Goal: Information Seeking & Learning: Check status

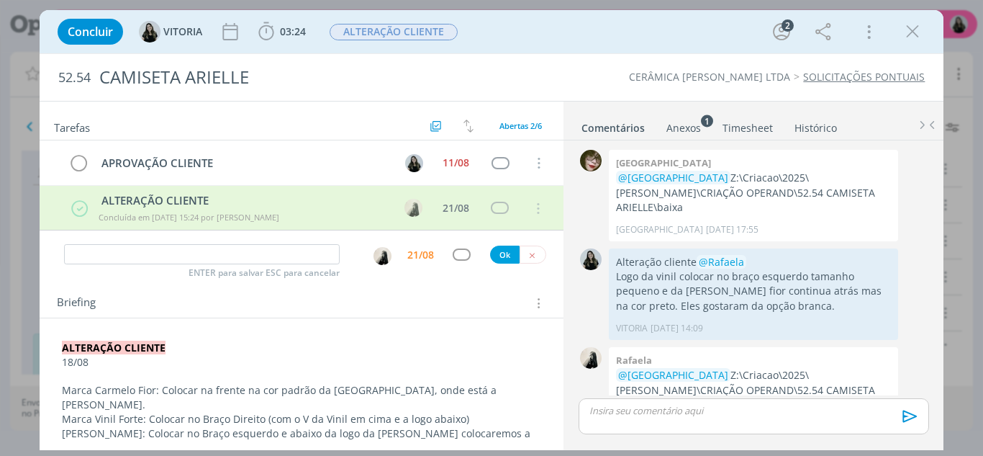
scroll to position [505, 0]
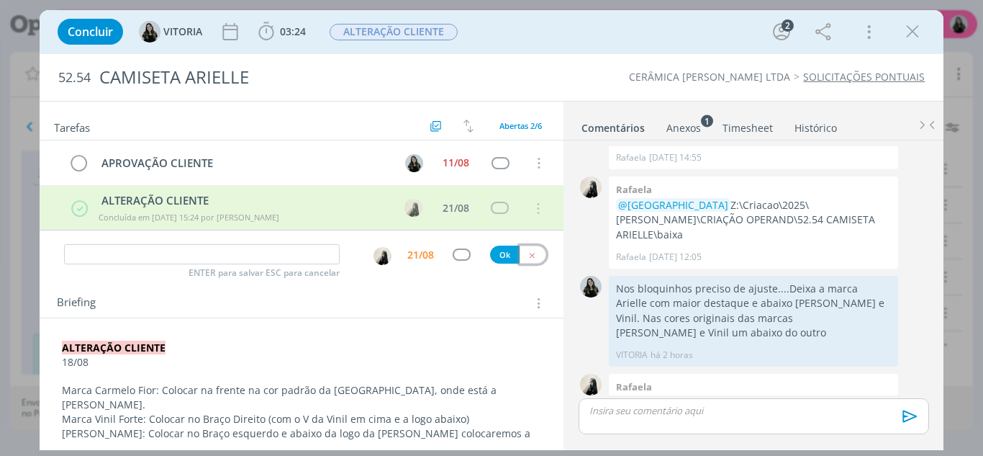
click at [528, 256] on icon "dialog" at bounding box center [532, 254] width 9 height 9
click at [909, 40] on icon "dialog" at bounding box center [913, 32] width 22 height 22
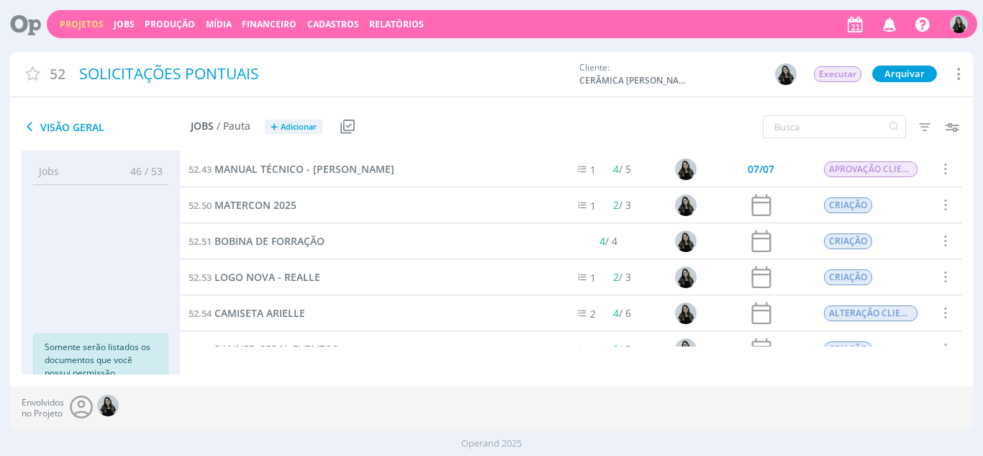
click at [888, 24] on icon "button" at bounding box center [889, 24] width 25 height 24
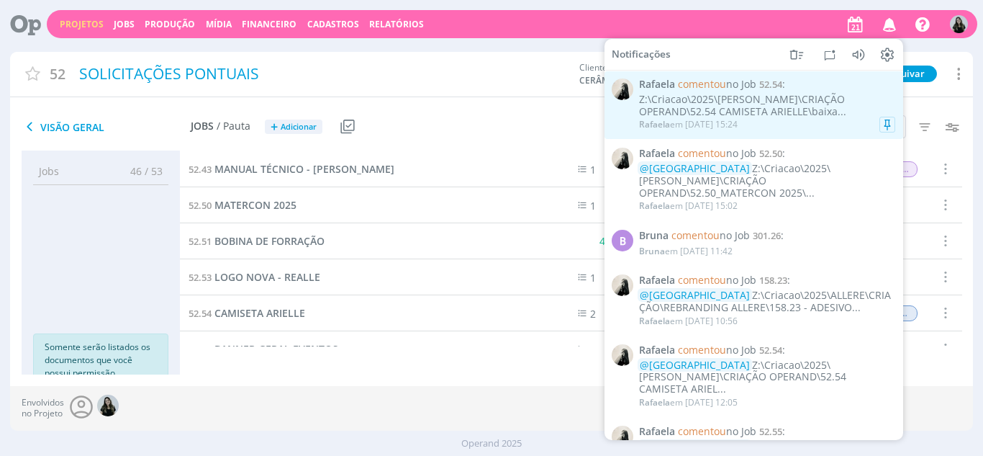
click at [762, 127] on div "[PERSON_NAME] em [DATE] 15:24" at bounding box center [767, 124] width 256 height 14
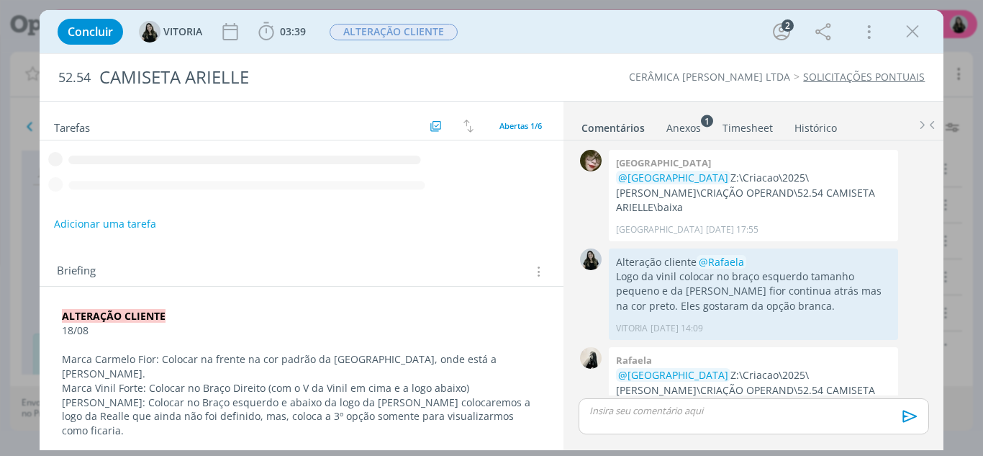
scroll to position [505, 0]
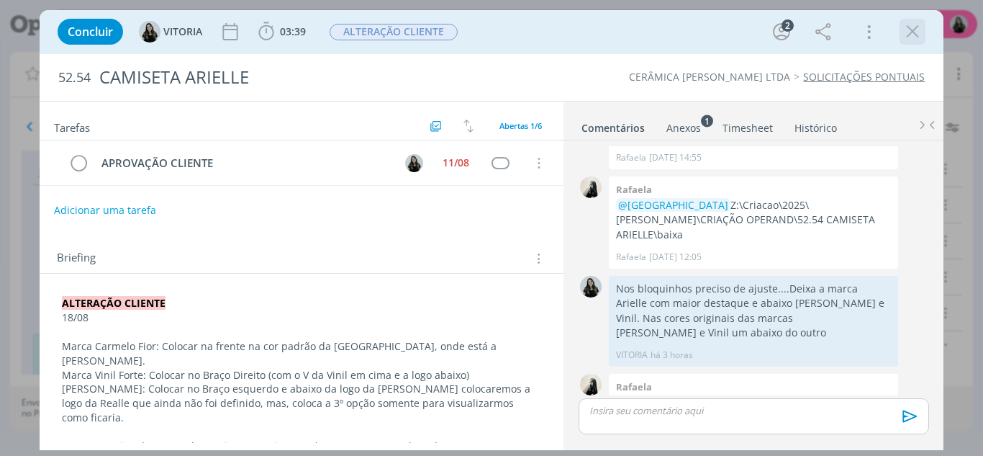
click at [908, 29] on icon "dialog" at bounding box center [913, 32] width 22 height 22
